Goal: Task Accomplishment & Management: Manage account settings

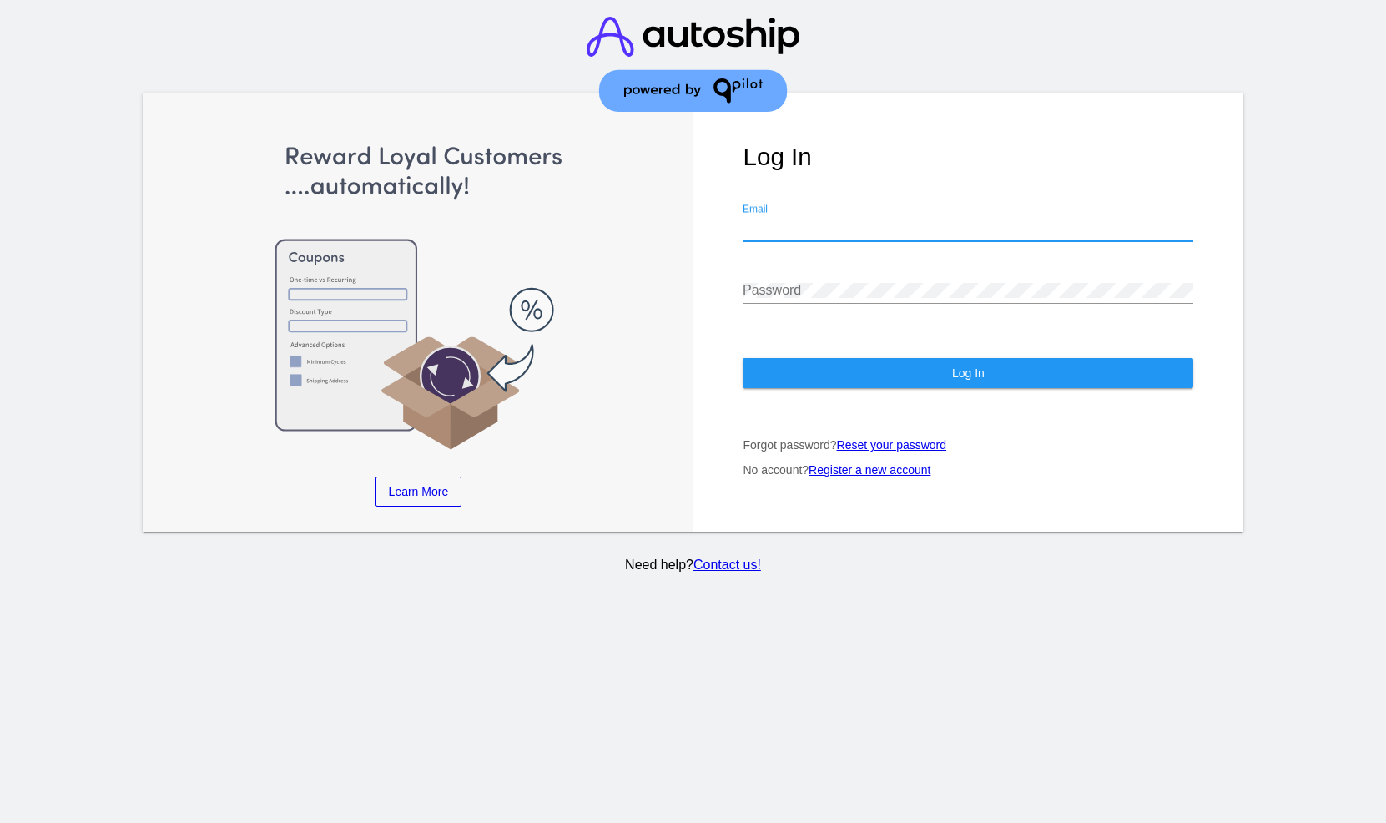
type input "[EMAIL_ADDRESS][DOMAIN_NAME]"
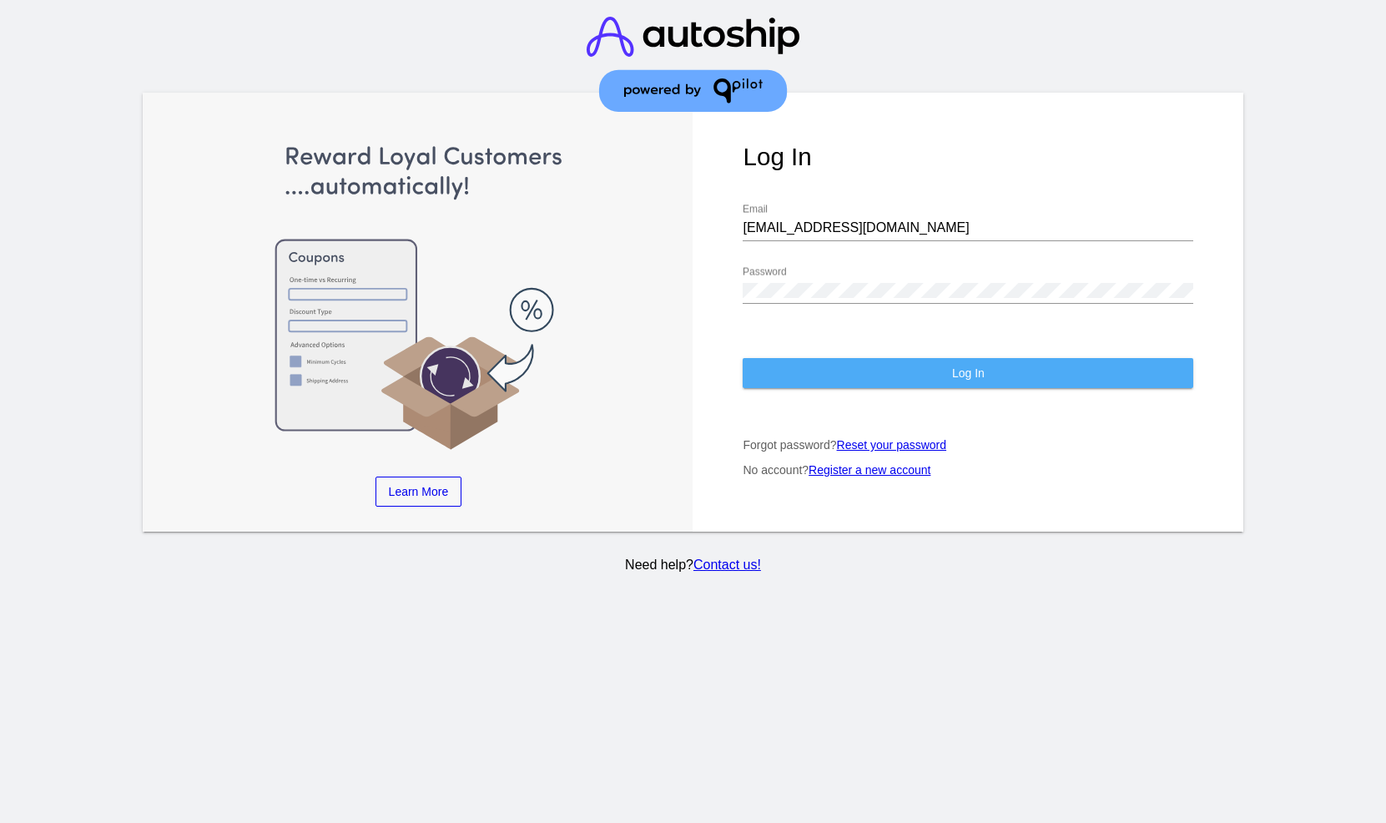
click at [898, 381] on button "Log In" at bounding box center [968, 373] width 451 height 30
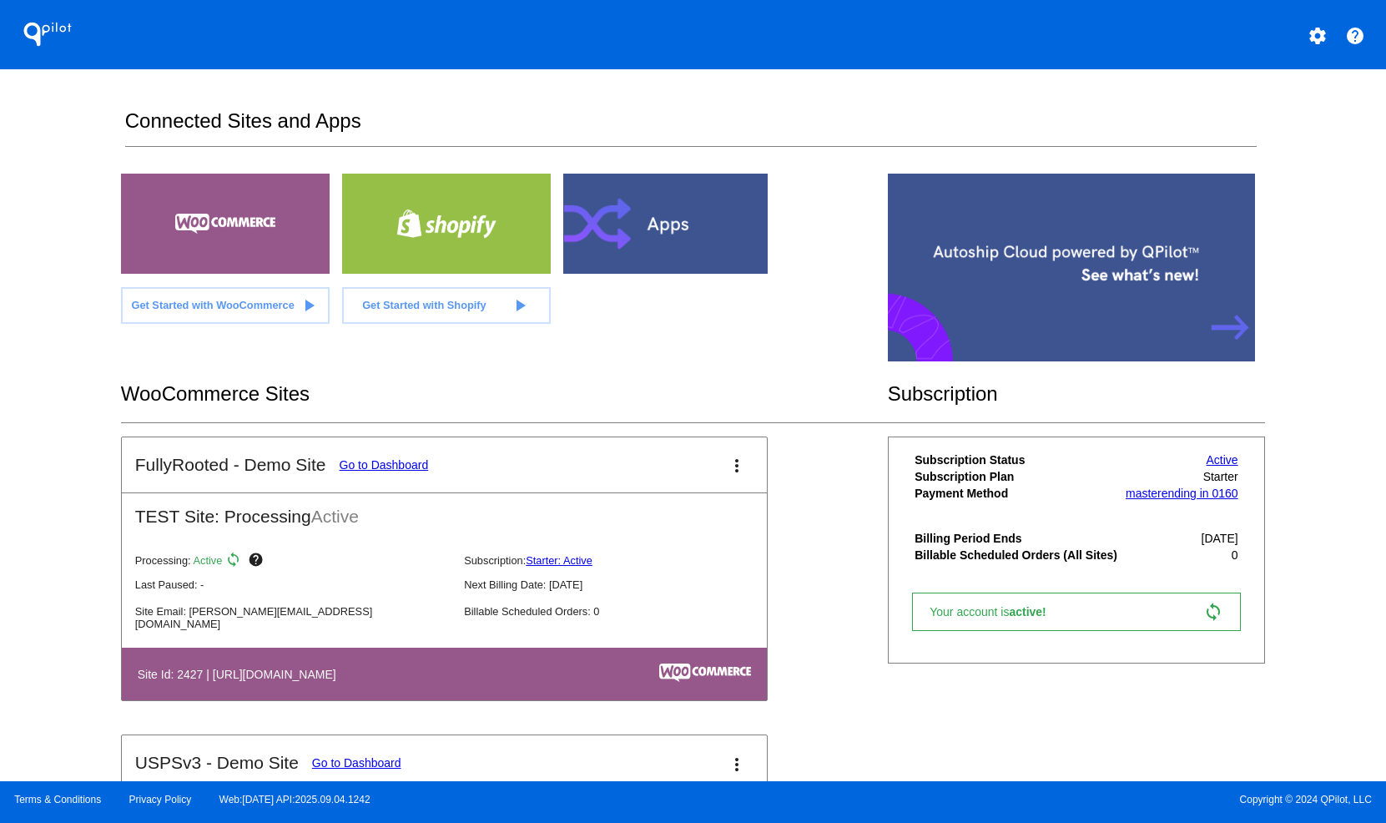
scroll to position [255, 0]
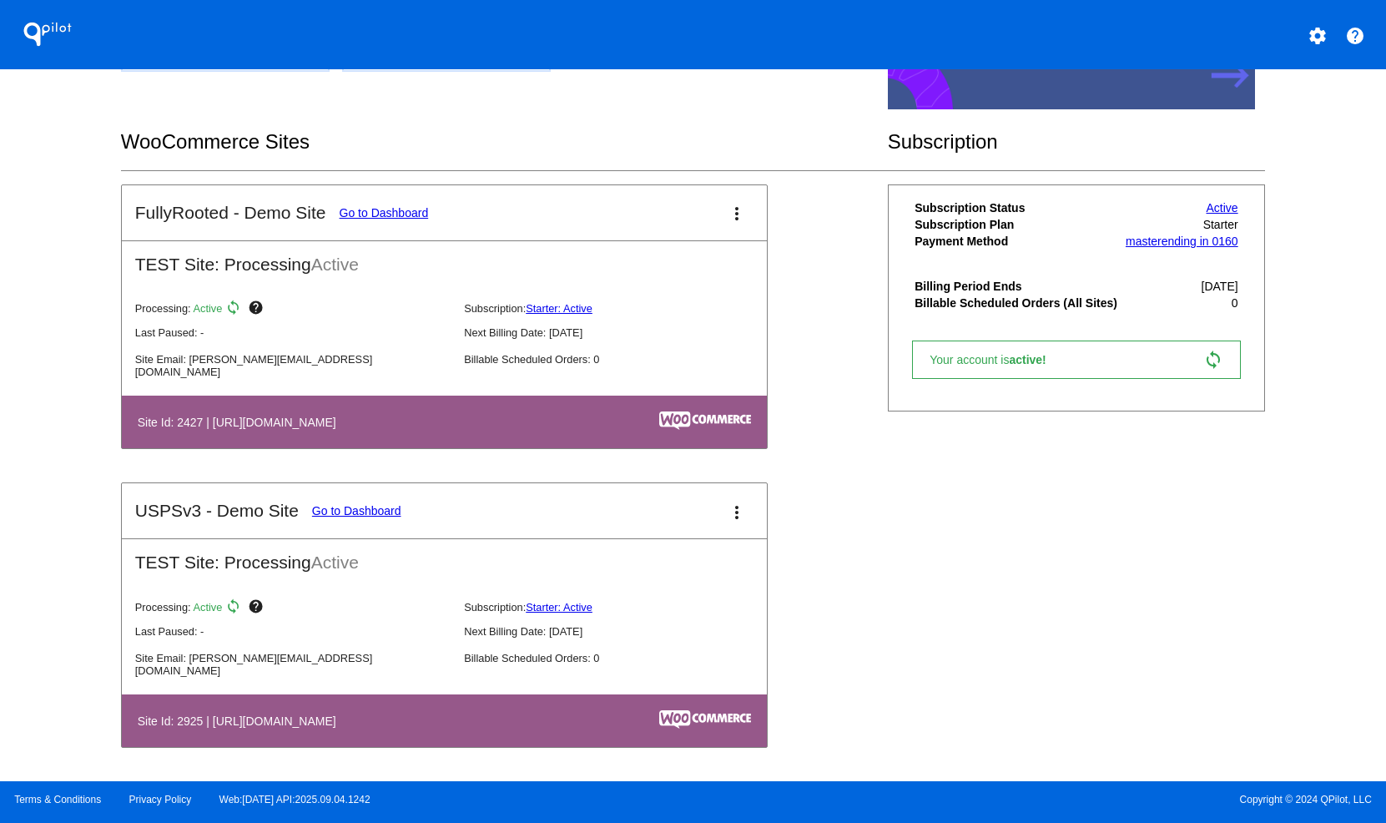
click at [393, 210] on link "Go to Dashboard" at bounding box center [384, 212] width 89 height 13
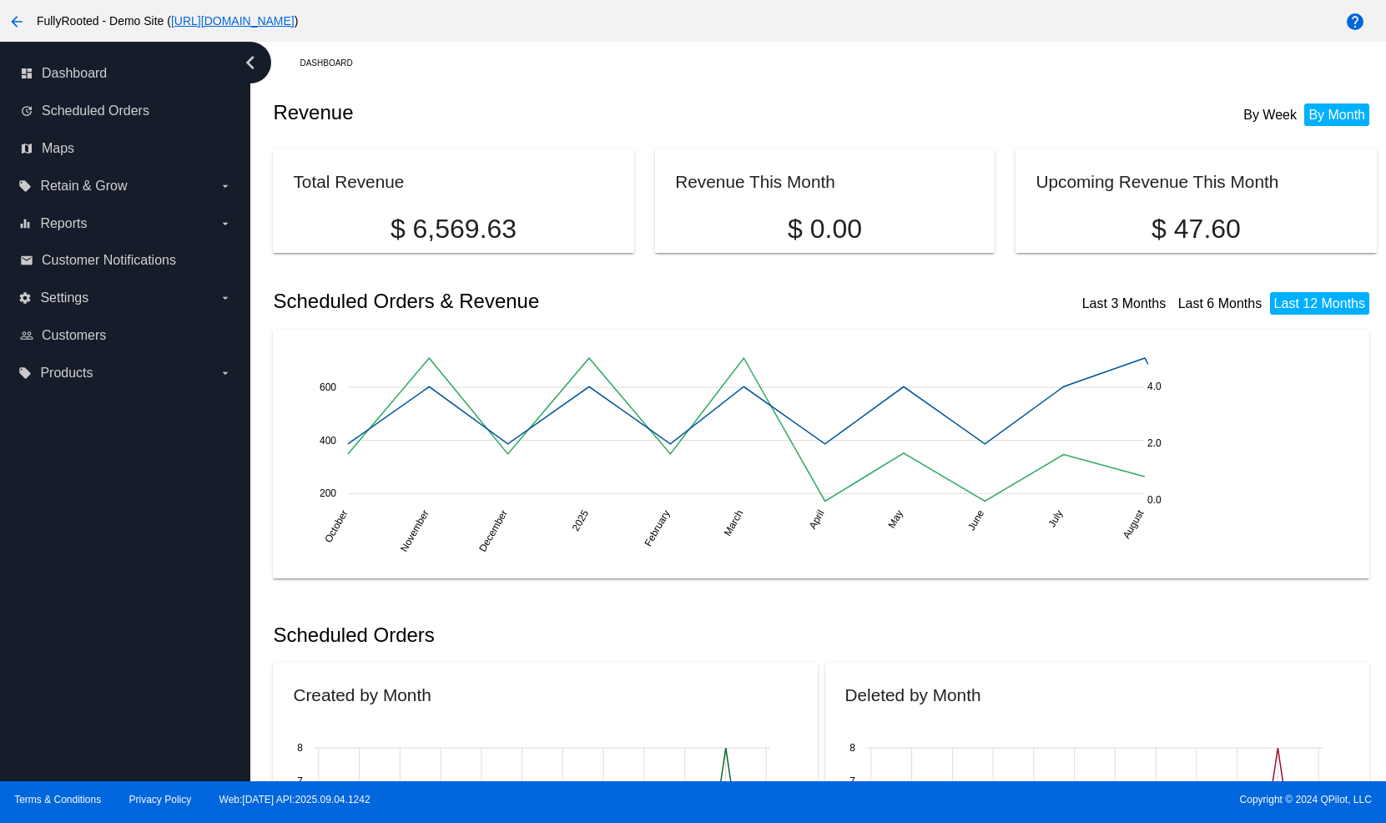
click at [295, 14] on link "[URL][DOMAIN_NAME]" at bounding box center [233, 20] width 124 height 13
click at [35, 122] on link "update Scheduled Orders" at bounding box center [126, 111] width 212 height 27
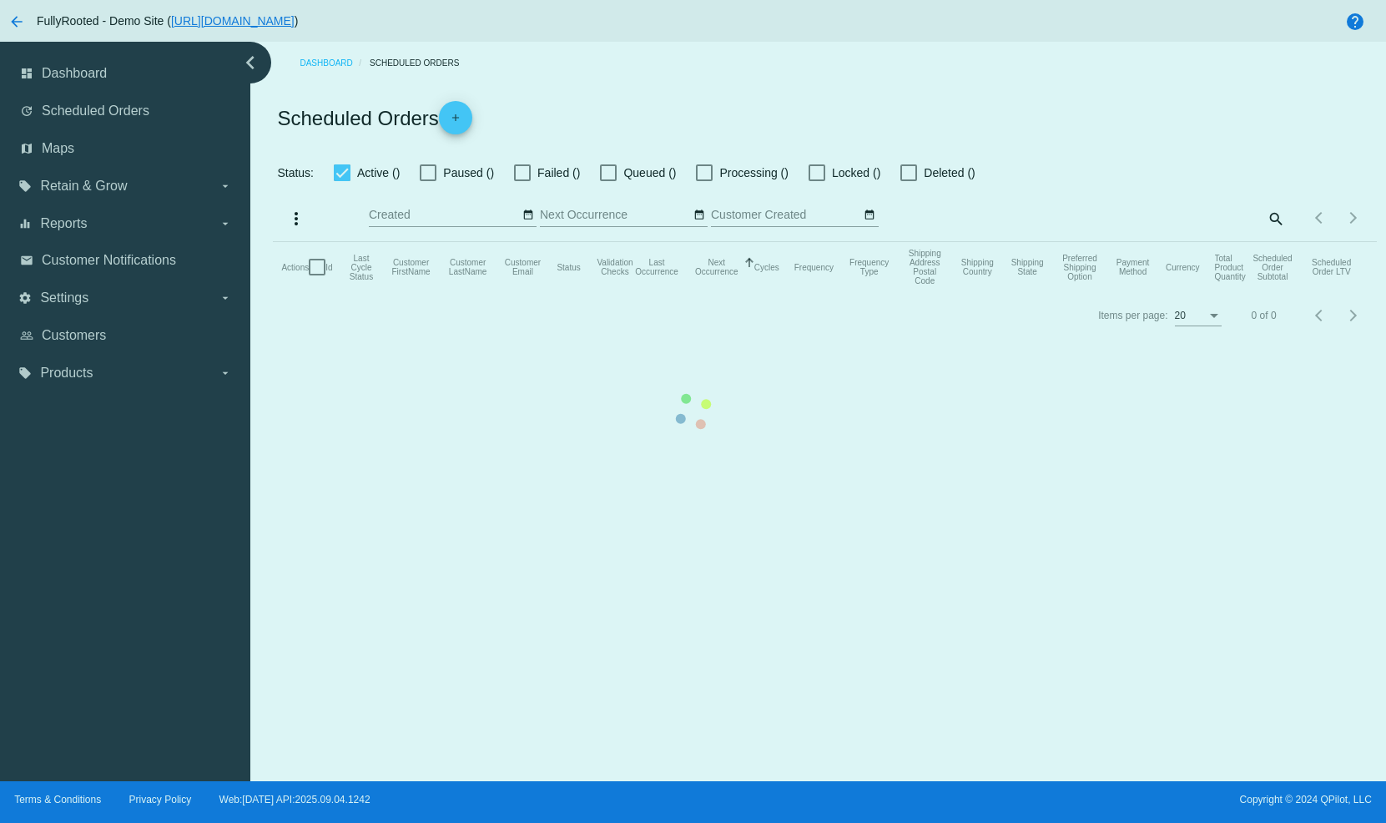
click at [273, 242] on mat-table "Actions Id Last Cycle Status Customer FirstName Customer LastName Customer Emai…" at bounding box center [824, 267] width 1103 height 50
checkbox input "true"
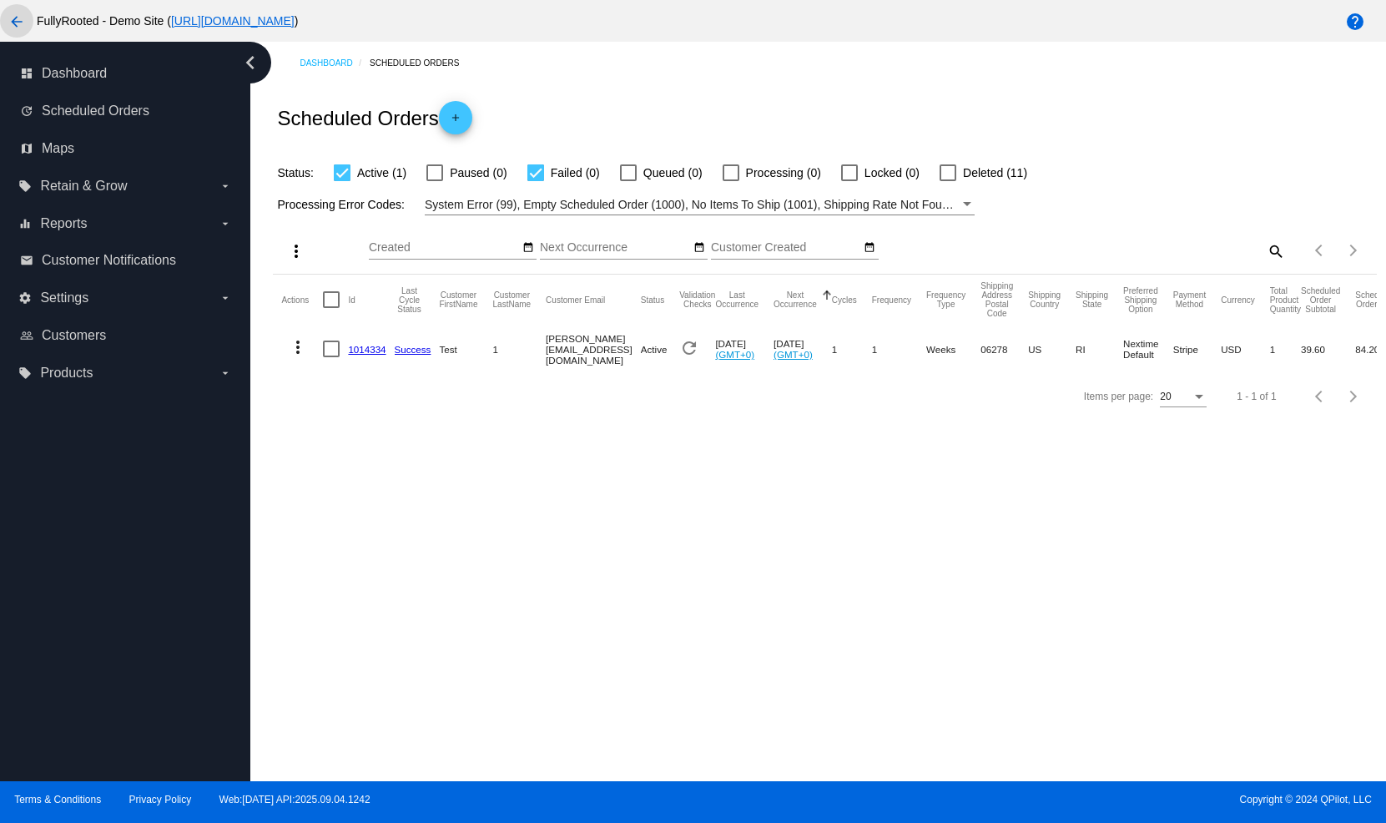
click at [21, 23] on mat-icon "arrow_back" at bounding box center [17, 22] width 20 height 20
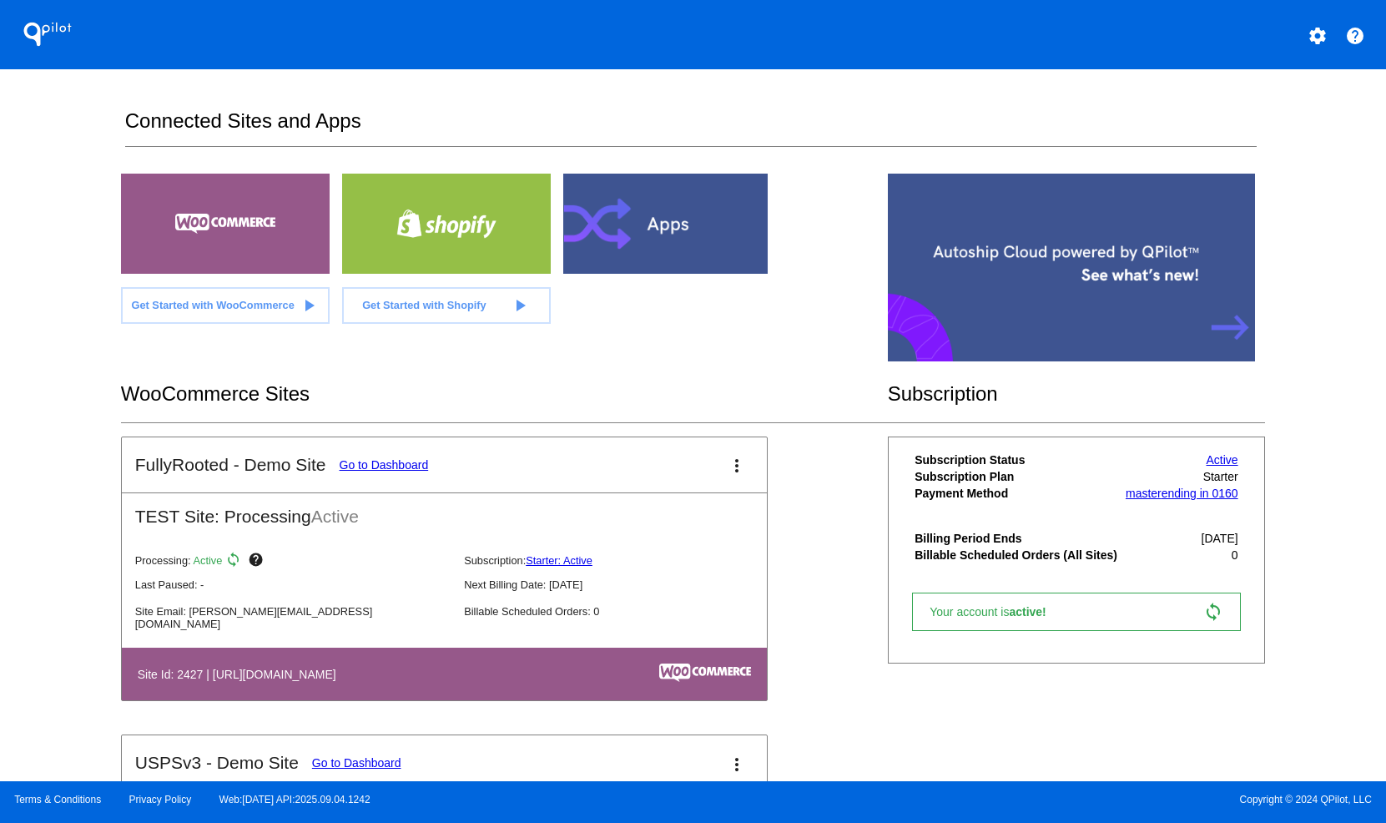
click at [830, 447] on div "FullyRooted - Demo Site Go to Dashboard more_vert TEST Site: Processing Active …" at bounding box center [693, 734] width 1144 height 597
click at [1311, 23] on button "settings" at bounding box center [1317, 34] width 33 height 33
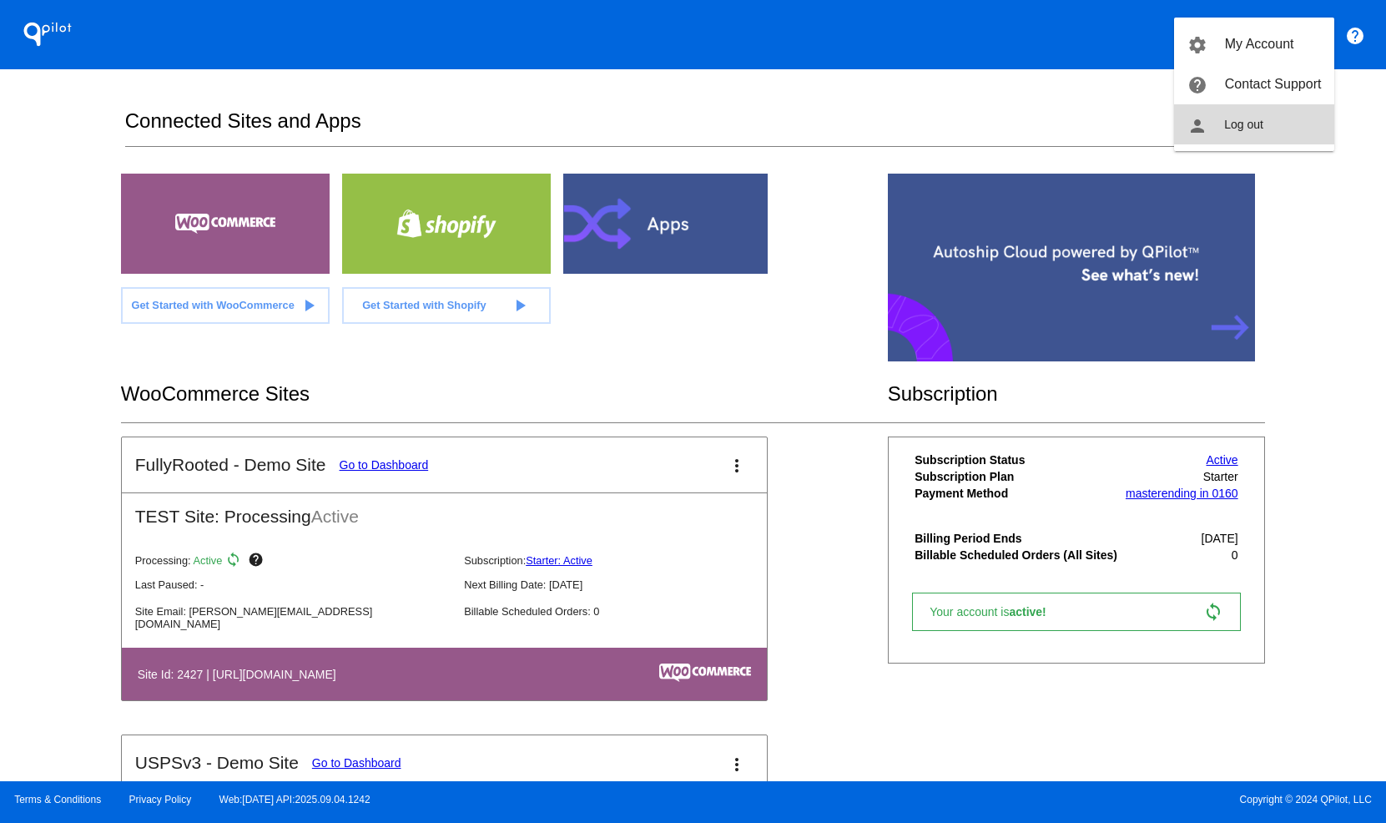
click at [1232, 118] on button "person Log out" at bounding box center [1254, 124] width 160 height 40
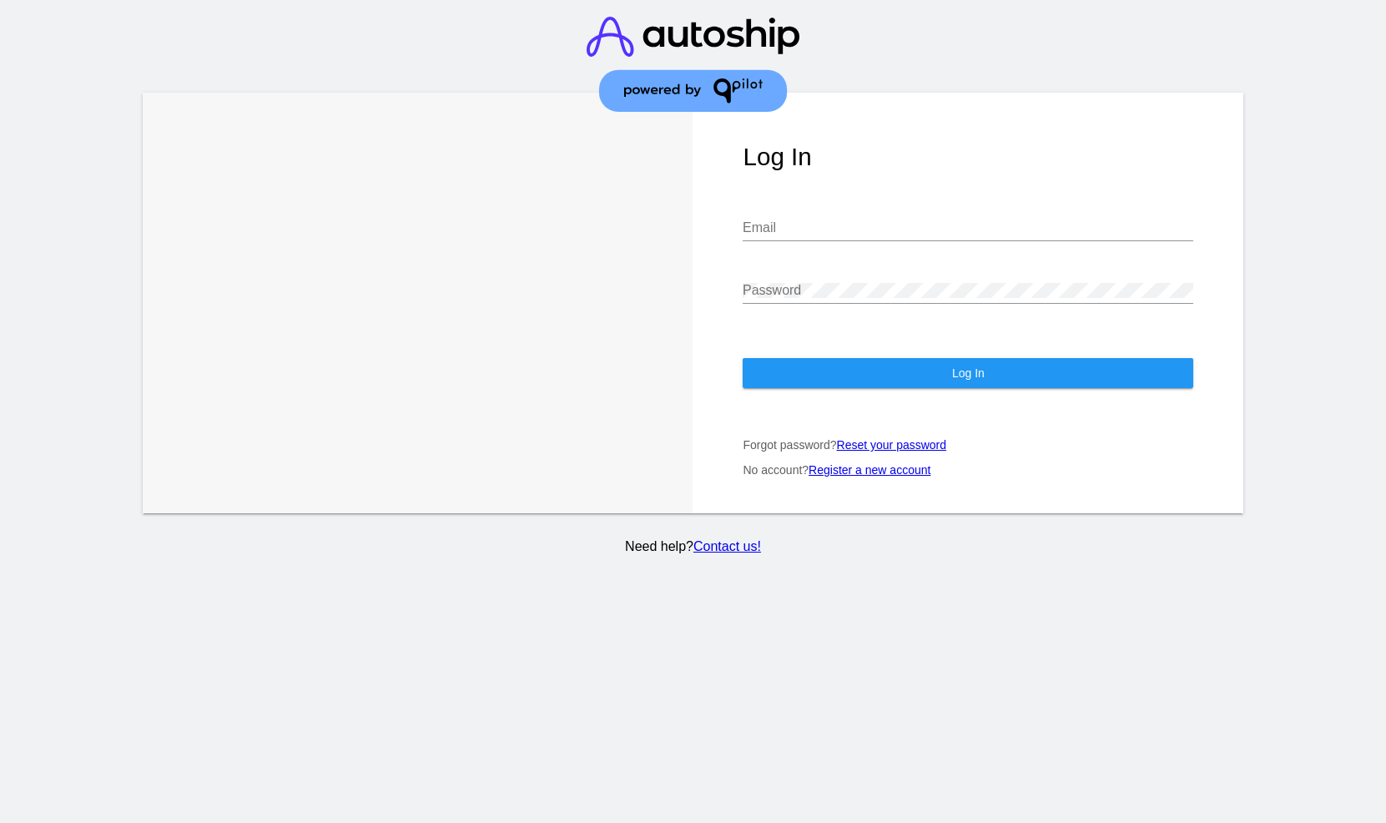
click at [878, 217] on div "Email" at bounding box center [968, 223] width 451 height 38
